Goal: Navigation & Orientation: Find specific page/section

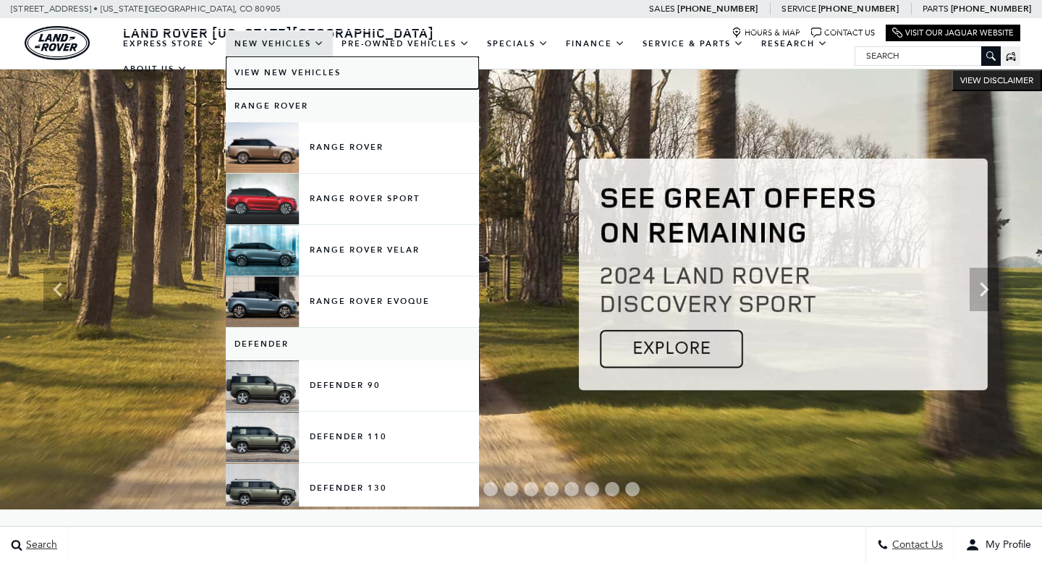
click at [283, 70] on link "View New Vehicles" at bounding box center [352, 72] width 253 height 33
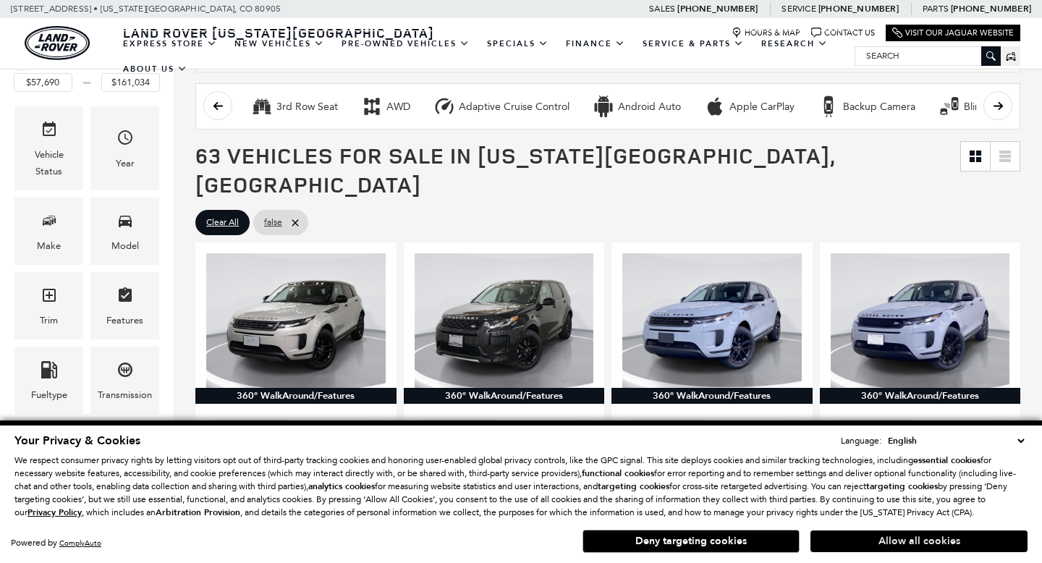
scroll to position [211, 0]
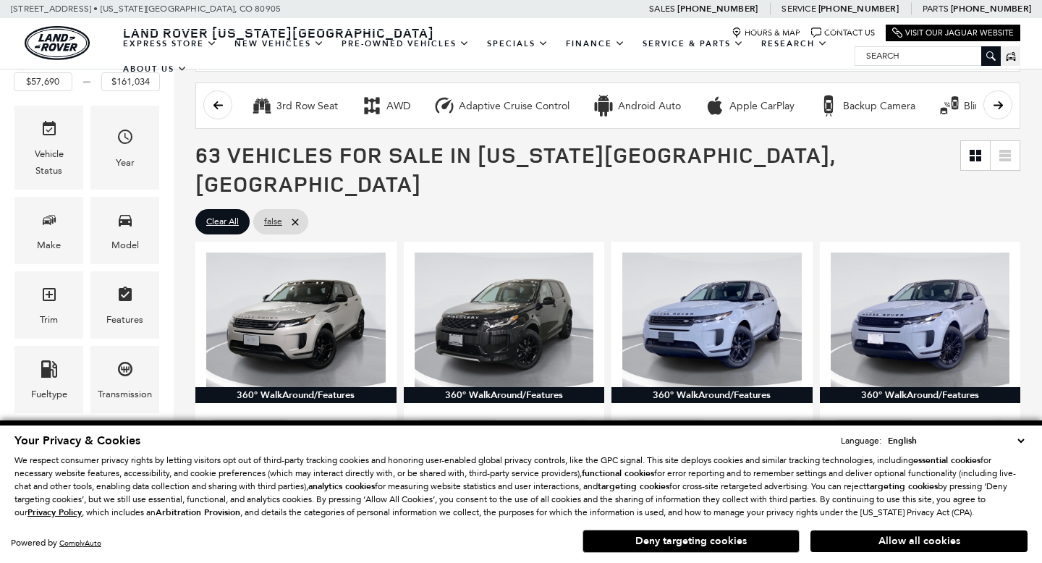
click at [872, 544] on button "Allow all cookies" at bounding box center [918, 541] width 217 height 22
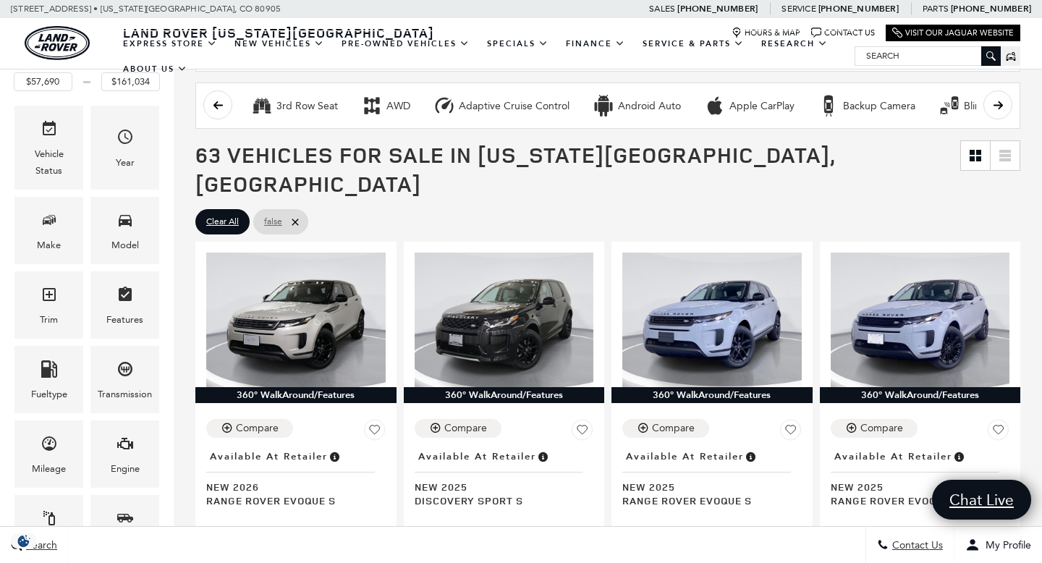
click at [296, 216] on icon at bounding box center [295, 222] width 12 height 12
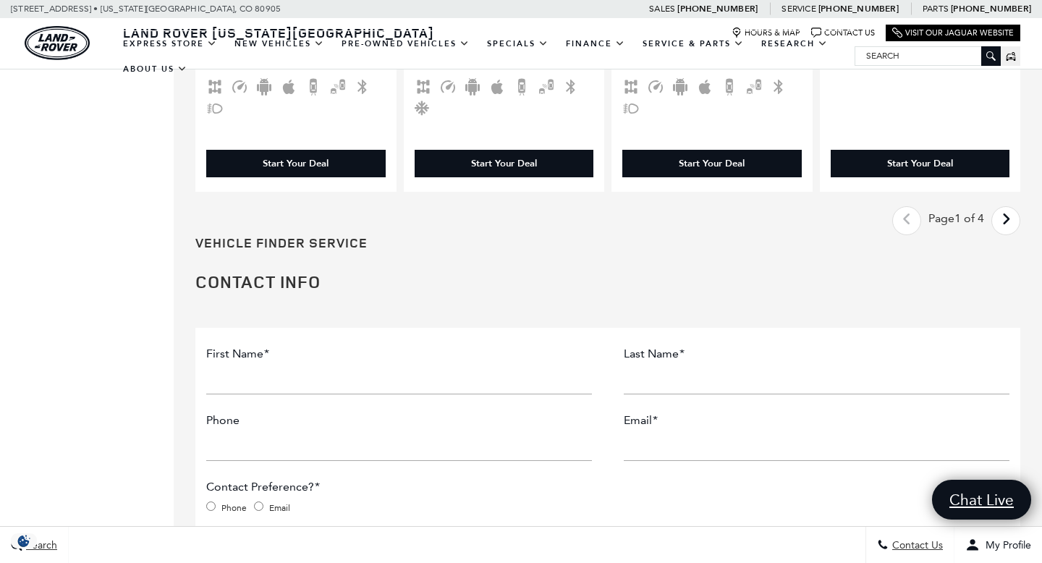
scroll to position [3020, 0]
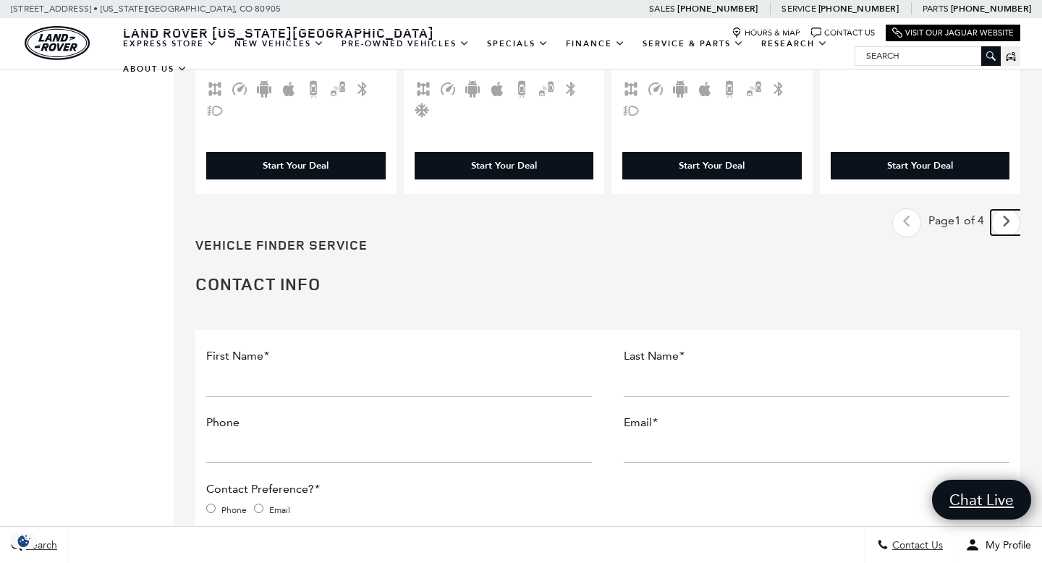
click at [1007, 210] on icon "next page" at bounding box center [1005, 221] width 9 height 23
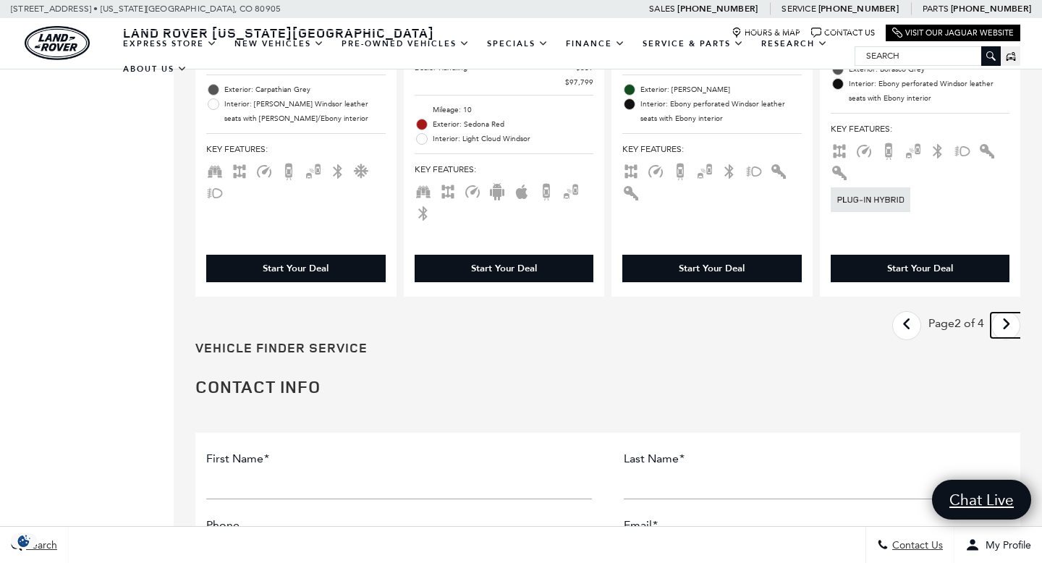
scroll to position [2989, 0]
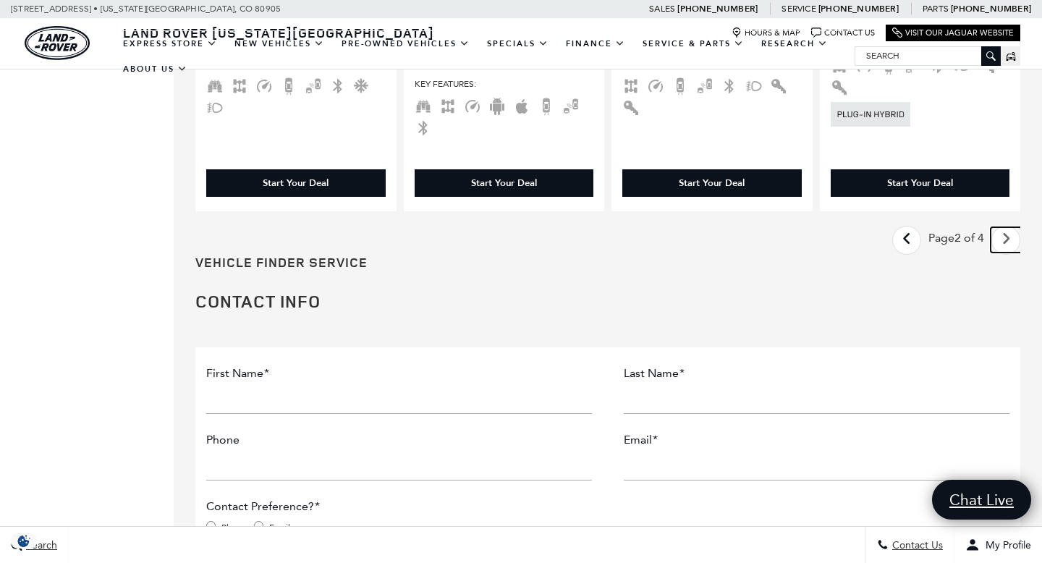
click at [1003, 227] on icon "next page" at bounding box center [1005, 238] width 9 height 23
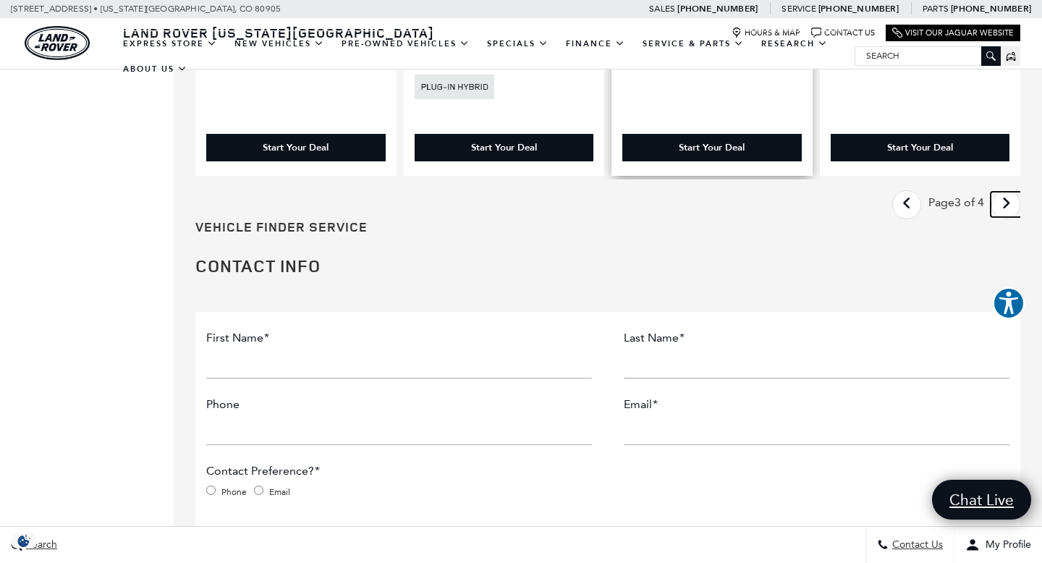
scroll to position [3133, 0]
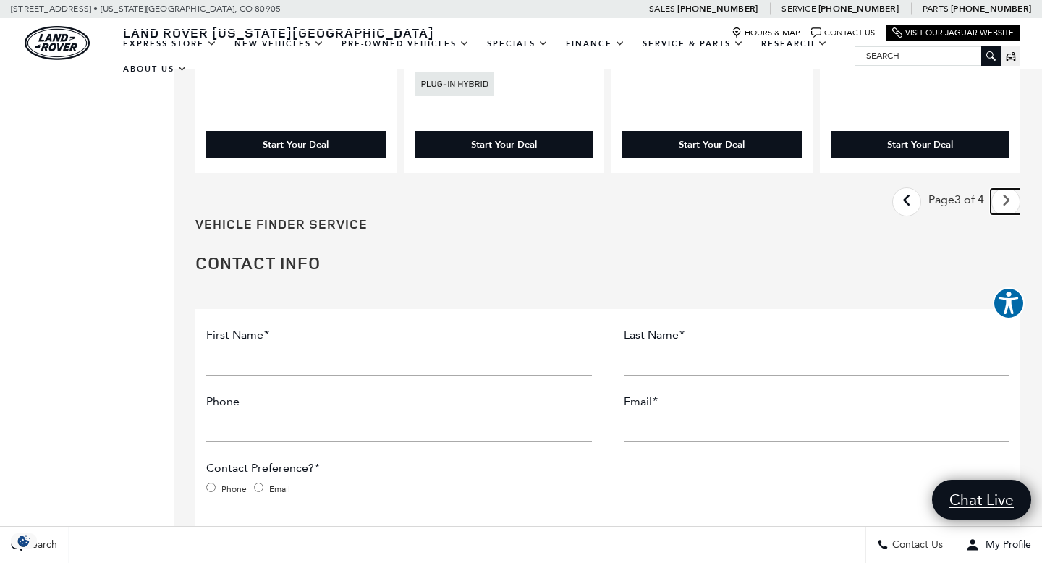
click at [1002, 189] on icon "next page" at bounding box center [1005, 200] width 9 height 23
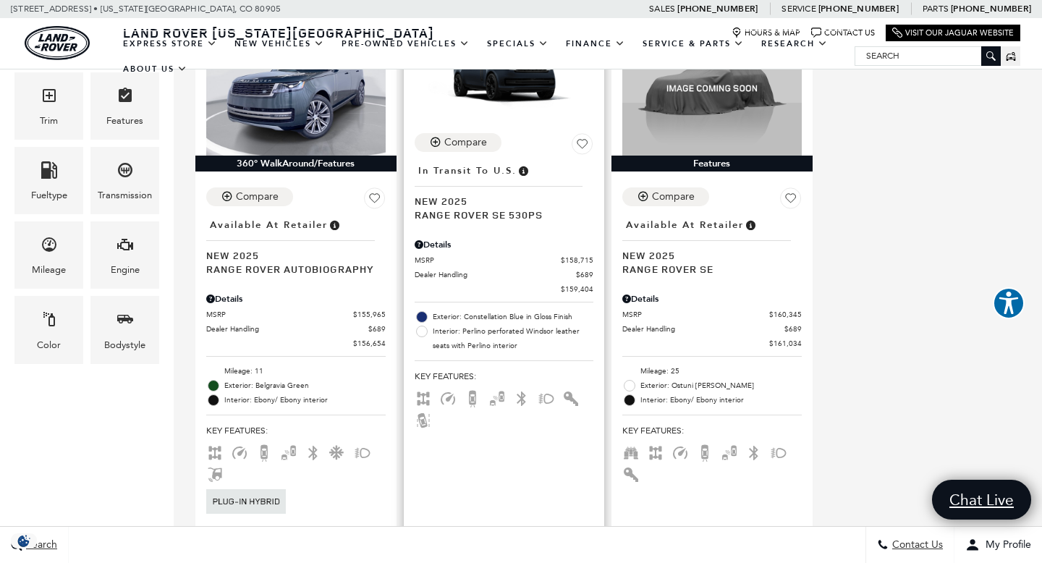
scroll to position [690, 0]
